Goal: Task Accomplishment & Management: Manage account settings

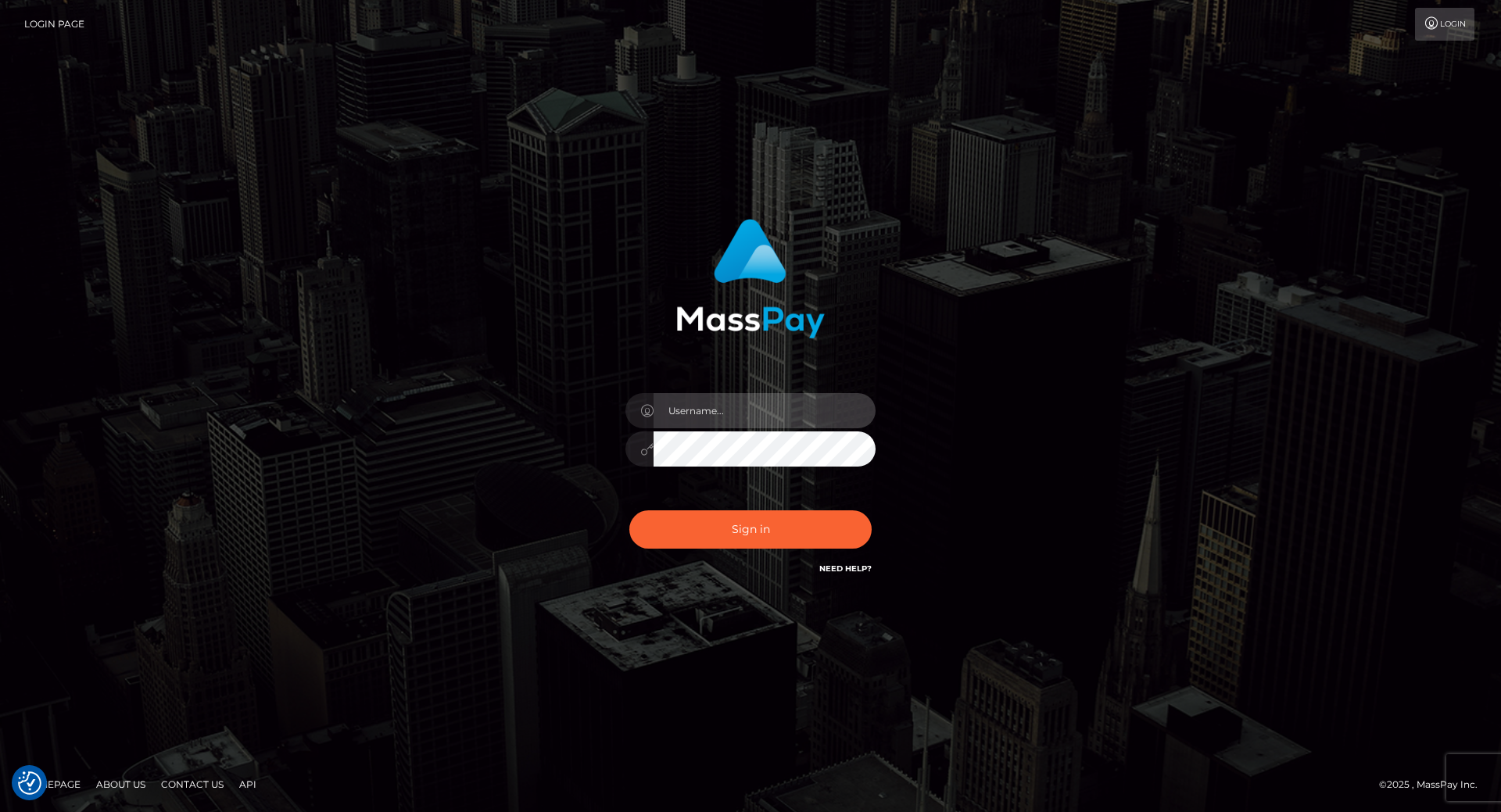
click at [709, 402] on input "text" at bounding box center [765, 411] width 222 height 35
type input "leslie.throne"
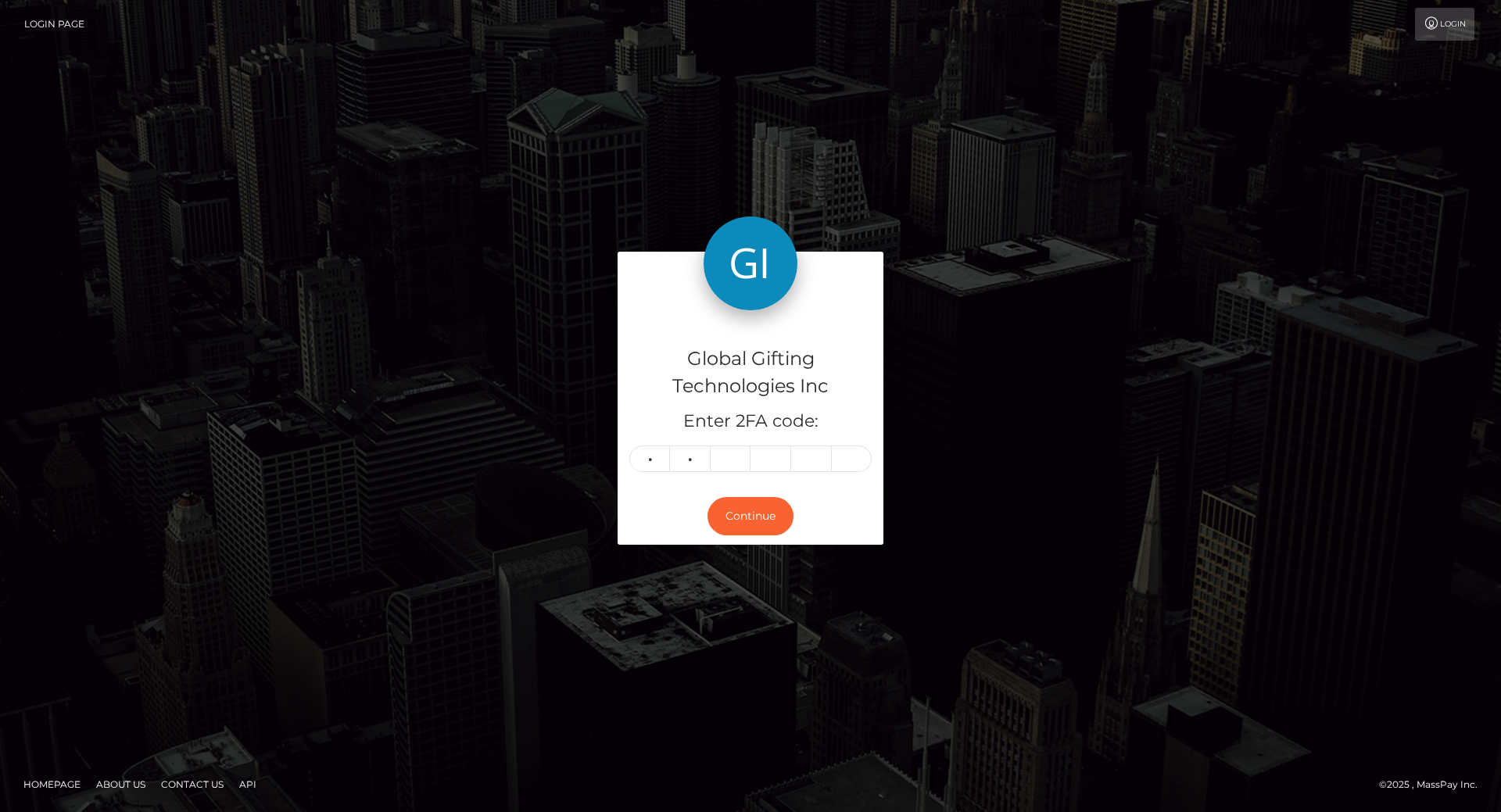
type input "6"
type input "0"
type input "9"
type input "7"
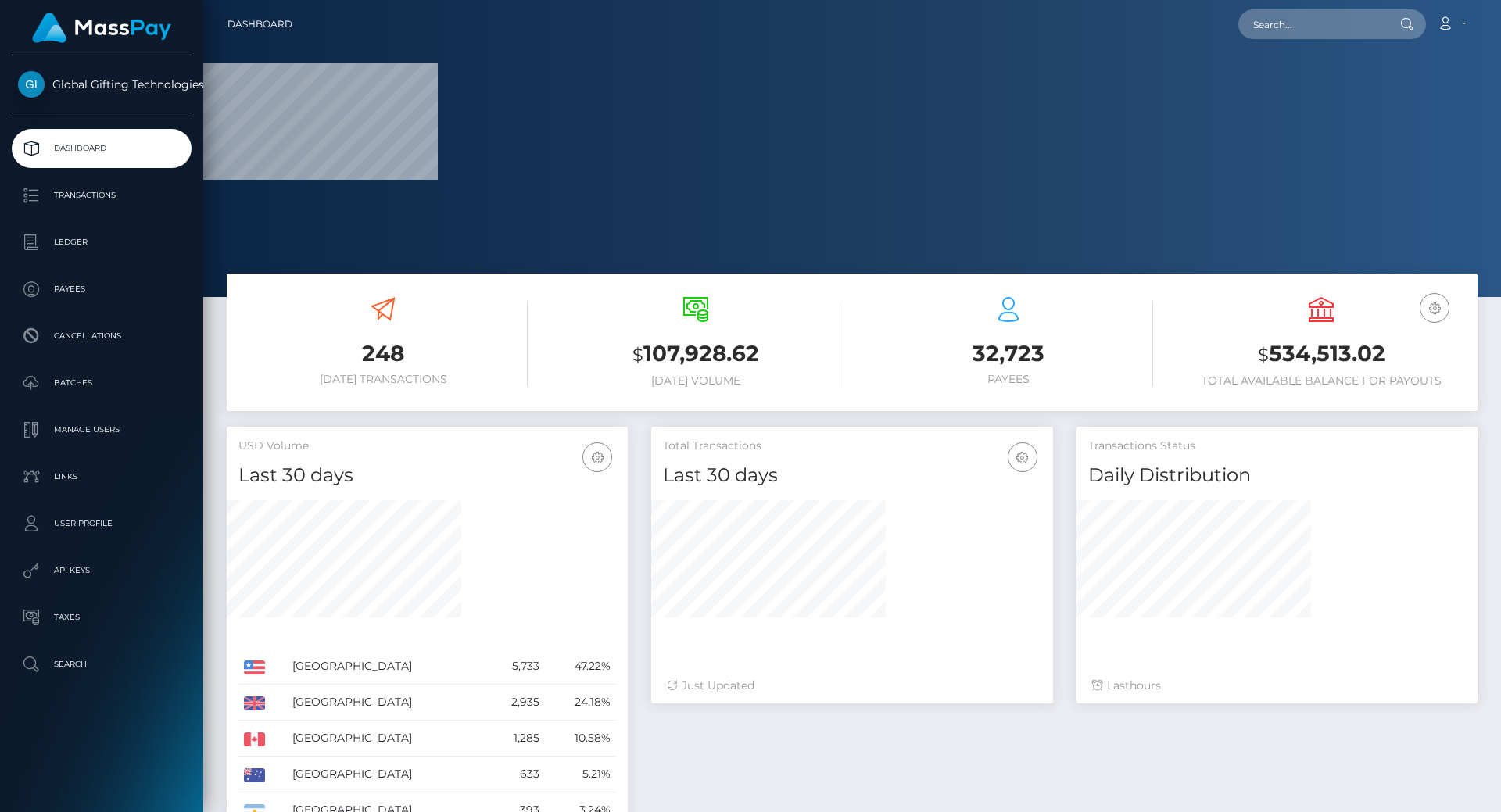
click at [1318, 343] on h3 "$ 534,513.02" at bounding box center [1321, 354] width 289 height 32
copy h3 "534,513.02"
click at [1318, 343] on h3 "$ 534,513.02" at bounding box center [1321, 354] width 289 height 32
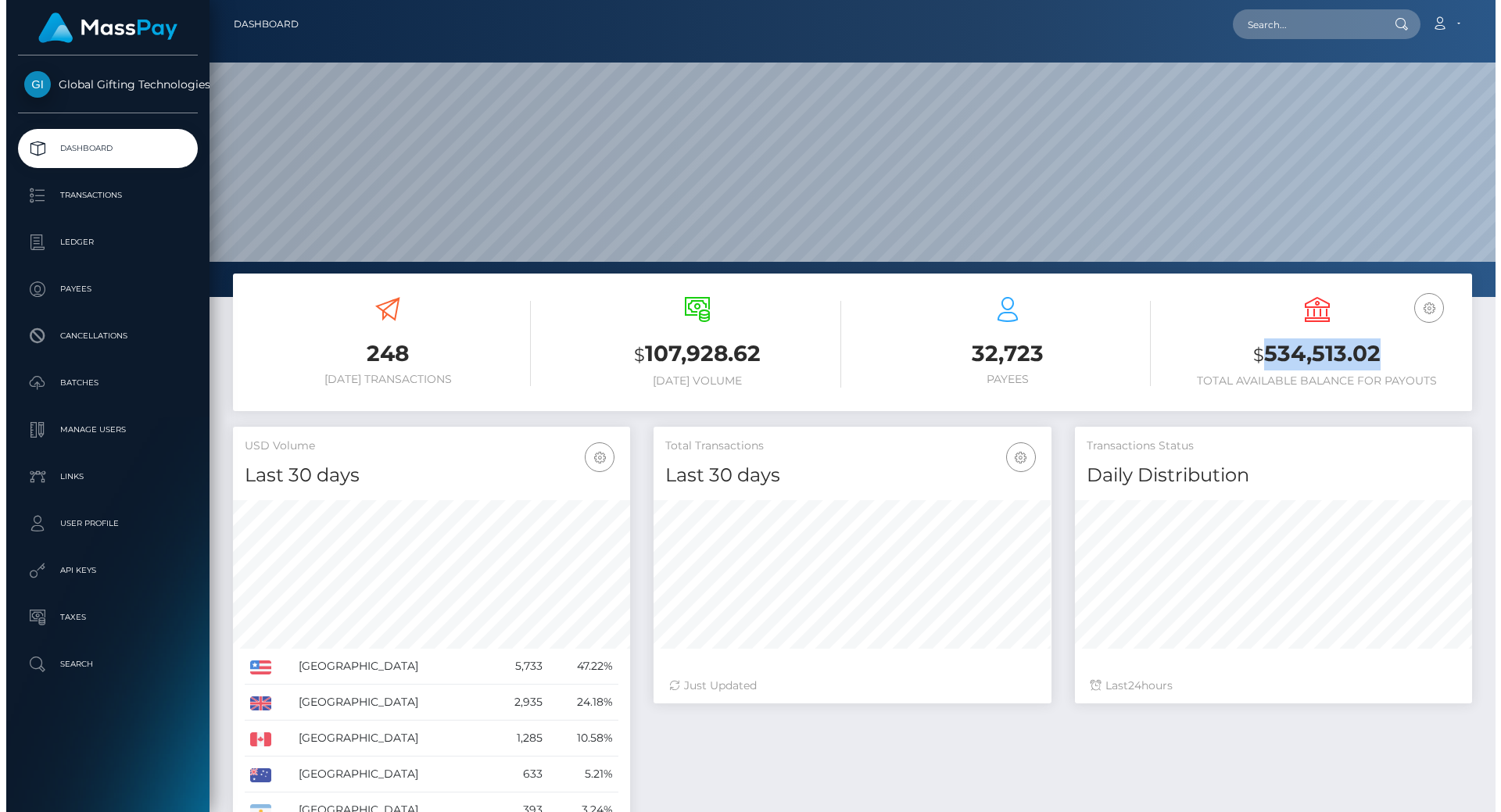
scroll to position [277, 402]
